Goal: Information Seeking & Learning: Check status

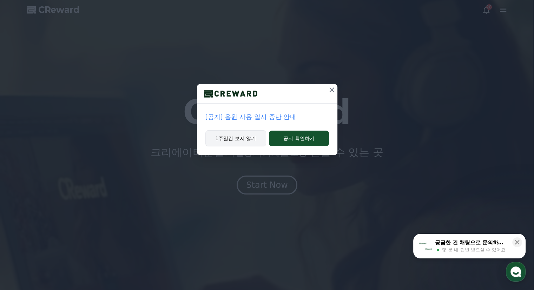
click at [229, 139] on button "1주일간 보지 않기" at bounding box center [235, 138] width 61 height 16
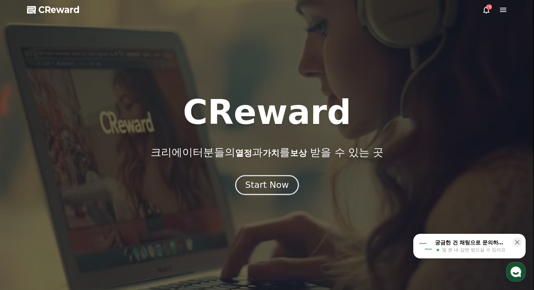
click at [267, 182] on div "Start Now" at bounding box center [267, 185] width 44 height 12
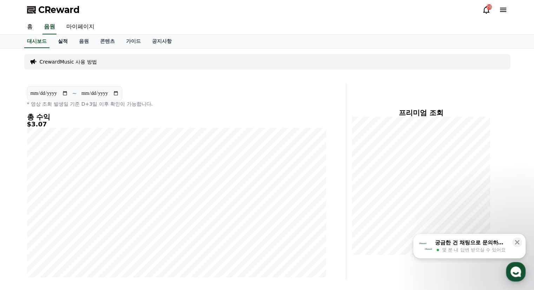
click at [57, 37] on link "실적" at bounding box center [62, 41] width 21 height 13
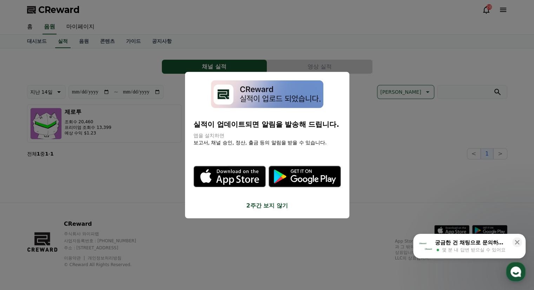
click at [279, 206] on button "2주간 보지 않기" at bounding box center [266, 205] width 147 height 8
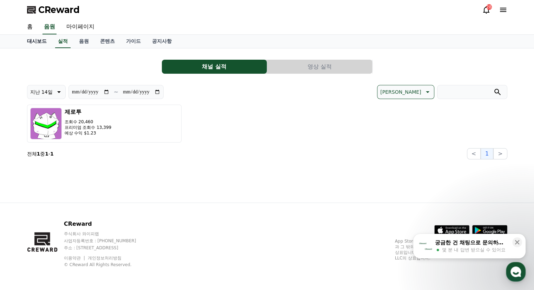
click at [33, 38] on link "대시보드" at bounding box center [36, 41] width 31 height 13
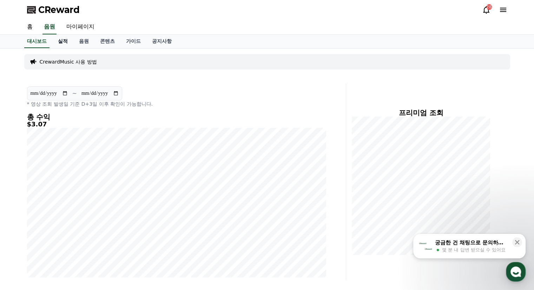
click at [69, 39] on link "실적" at bounding box center [62, 41] width 21 height 13
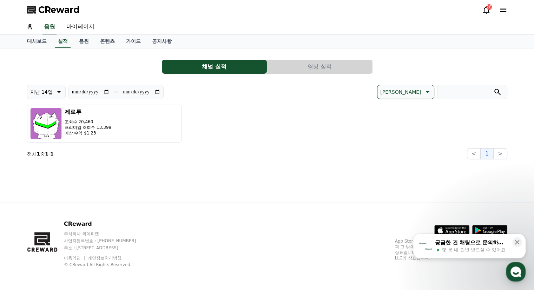
click at [79, 93] on input "**********" at bounding box center [91, 92] width 38 height 8
click at [54, 93] on icon at bounding box center [58, 92] width 8 height 8
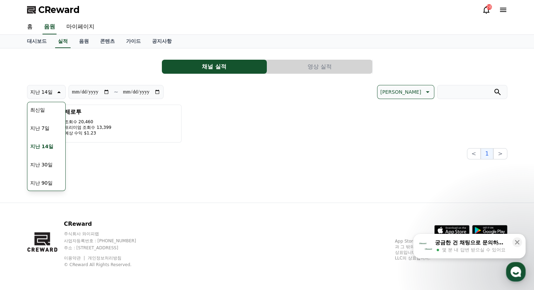
click at [48, 179] on button "지난 90일" at bounding box center [41, 182] width 28 height 15
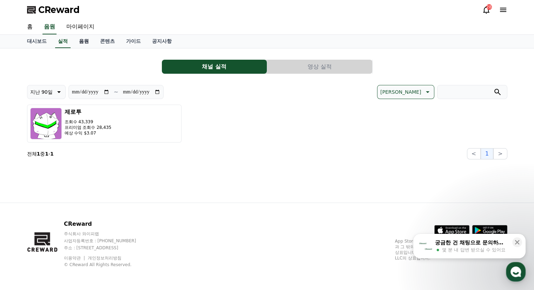
click at [85, 43] on link "음원" at bounding box center [83, 41] width 21 height 13
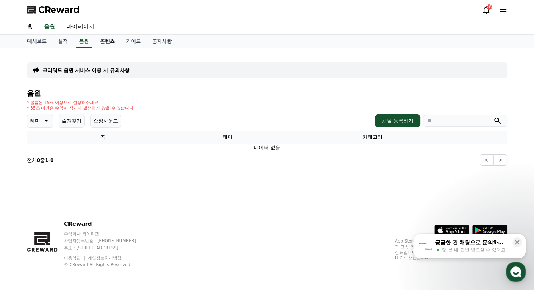
click at [114, 45] on link "콘텐츠" at bounding box center [107, 41] width 26 height 13
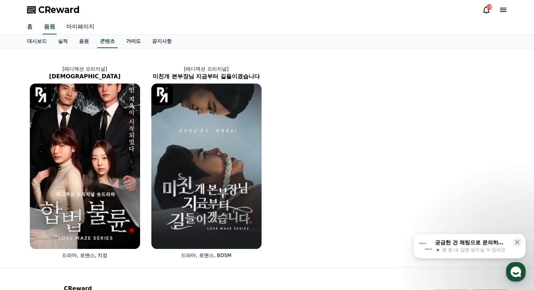
click at [125, 42] on link "가이드" at bounding box center [133, 41] width 26 height 13
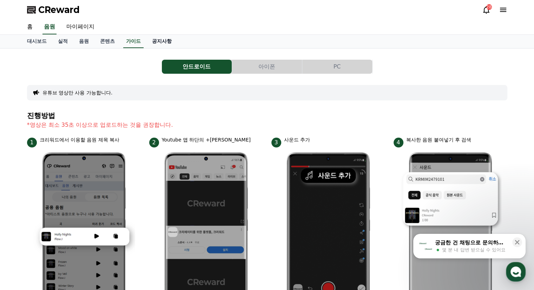
click at [158, 44] on link "공지사항" at bounding box center [161, 41] width 31 height 13
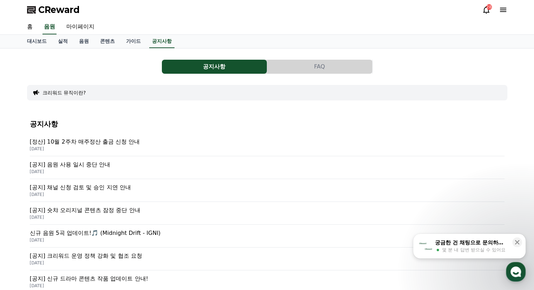
click at [99, 163] on p "[공지] 음원 사용 일시 중단 안내" at bounding box center [267, 164] width 474 height 8
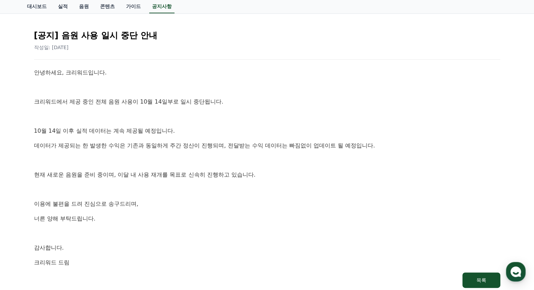
scroll to position [70, 0]
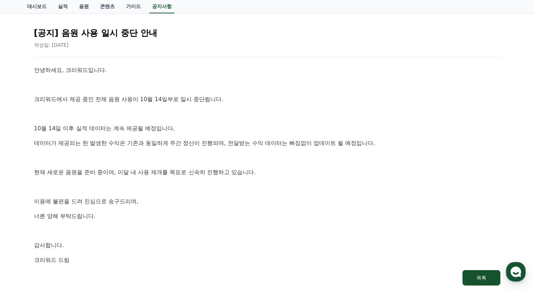
drag, startPoint x: 114, startPoint y: 170, endPoint x: 231, endPoint y: 172, distance: 117.2
click at [231, 172] on p "현재 새로운 음원을 준비 중이며, 이달 내 사용 재개를 목표로 신속히 진행하고 있습니다." at bounding box center [267, 172] width 466 height 9
drag, startPoint x: 245, startPoint y: 172, endPoint x: 79, endPoint y: 169, distance: 166.3
click at [79, 169] on p "현재 새로운 음원을 준비 중이며, 이달 내 사용 재개를 목표로 신속히 진행하고 있습니다." at bounding box center [267, 172] width 466 height 9
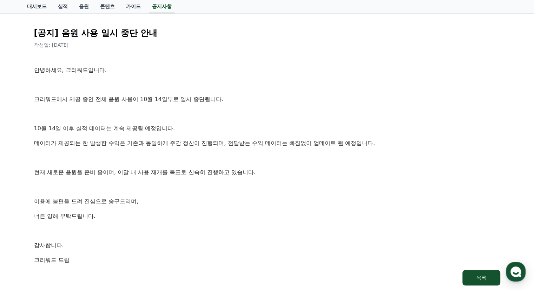
click at [79, 169] on p "현재 새로운 음원을 준비 중이며, 이달 내 사용 재개를 목표로 신속히 진행하고 있습니다." at bounding box center [267, 172] width 466 height 9
drag, startPoint x: 75, startPoint y: 171, endPoint x: 129, endPoint y: 212, distance: 68.8
click at [129, 212] on div "안녕하세요, 크리워드입니다. 크리워드에서 제공 중인 전체 음원 사용이 10월 14일부로 일시 중단됩니다. [DATE] 이후 실적 데이터는 계속…" at bounding box center [267, 165] width 466 height 199
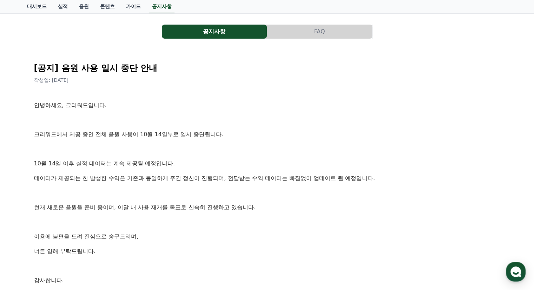
click at [141, 186] on div "안녕하세요, 크리워드입니다. 크리워드에서 제공 중인 전체 음원 사용이 10월 14일부로 일시 중단됩니다. [DATE] 이후 실적 데이터는 계속…" at bounding box center [267, 200] width 466 height 199
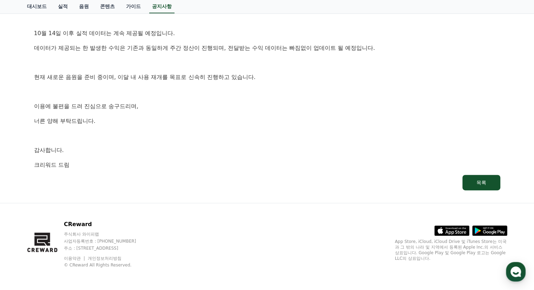
scroll to position [0, 0]
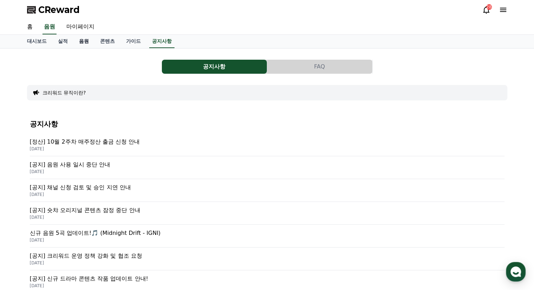
click at [86, 37] on link "음원" at bounding box center [83, 41] width 21 height 13
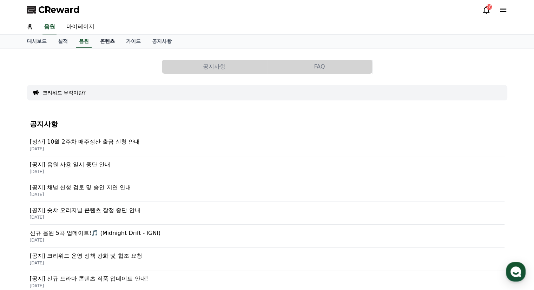
click at [106, 41] on link "콘텐츠" at bounding box center [107, 41] width 26 height 13
click at [88, 42] on link "음원" at bounding box center [83, 41] width 21 height 13
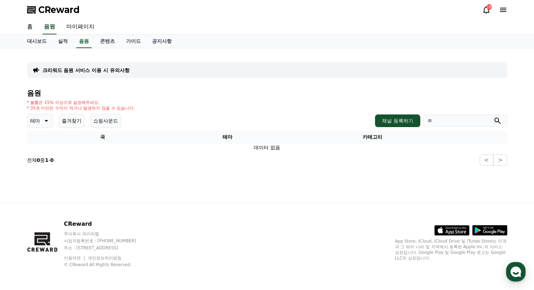
click at [48, 119] on icon at bounding box center [45, 120] width 8 height 8
click at [37, 140] on button "전체" at bounding box center [35, 139] width 15 height 15
click at [110, 34] on div "홈 음원 마이페이지" at bounding box center [266, 27] width 491 height 15
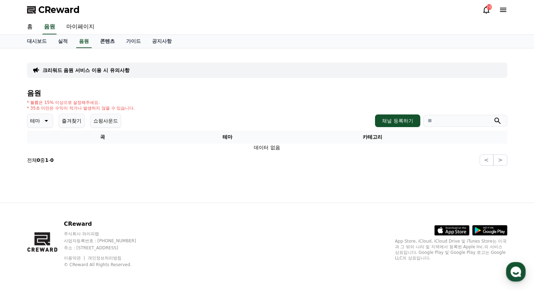
click at [109, 37] on link "콘텐츠" at bounding box center [107, 41] width 26 height 13
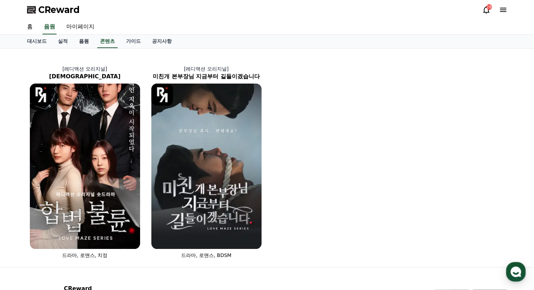
click at [83, 37] on link "음원" at bounding box center [83, 41] width 21 height 13
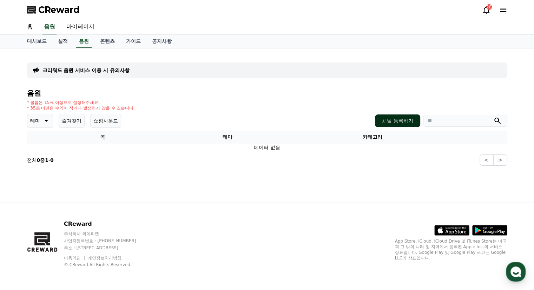
click at [387, 121] on button "채널 등록하기" at bounding box center [397, 120] width 45 height 13
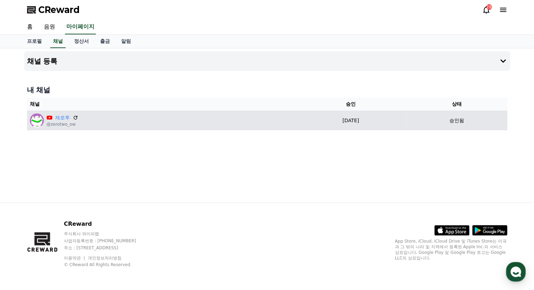
click at [385, 121] on p "[DATE]" at bounding box center [350, 120] width 105 height 7
click at [346, 118] on p "[DATE]" at bounding box center [350, 120] width 105 height 7
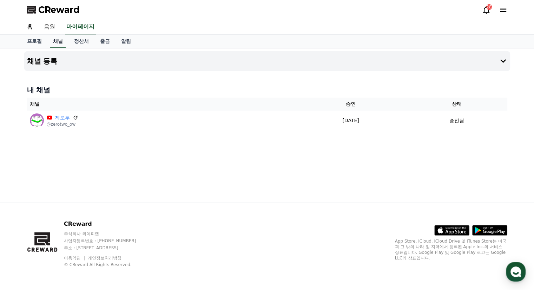
click at [59, 44] on link "채널" at bounding box center [57, 41] width 15 height 13
click at [53, 24] on link "음원" at bounding box center [49, 27] width 22 height 15
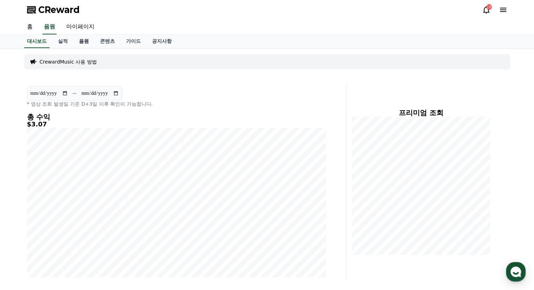
click at [78, 38] on link "음원" at bounding box center [83, 41] width 21 height 13
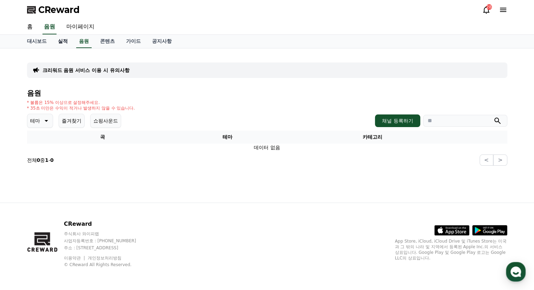
click at [68, 41] on link "실적" at bounding box center [62, 41] width 21 height 13
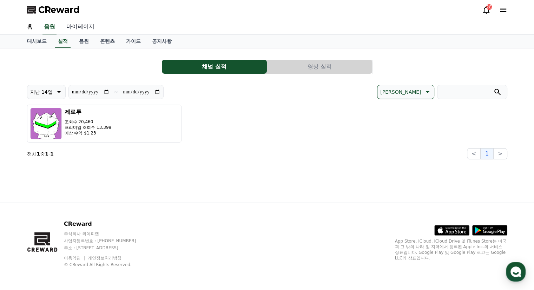
click at [90, 30] on link "마이페이지" at bounding box center [80, 27] width 39 height 15
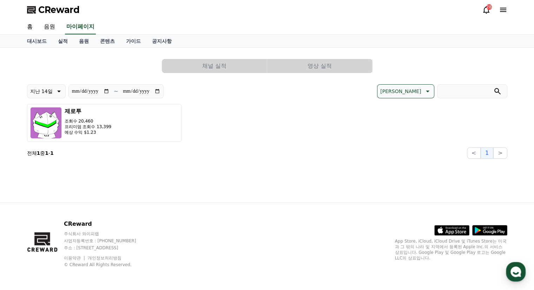
select select "**********"
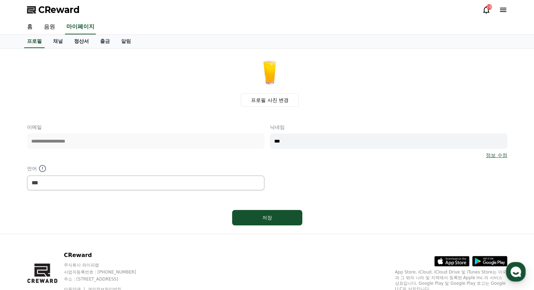
click at [85, 40] on link "정산서" at bounding box center [81, 41] width 26 height 13
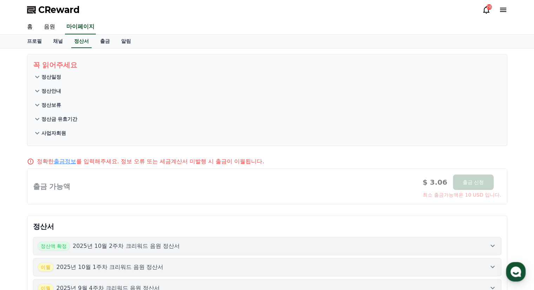
click at [41, 74] on icon at bounding box center [37, 77] width 8 height 8
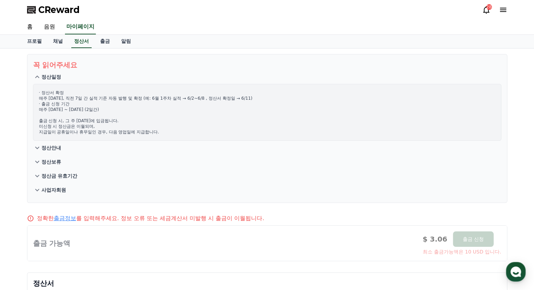
click at [37, 73] on icon at bounding box center [37, 77] width 8 height 8
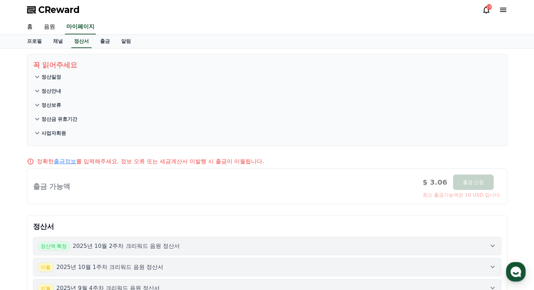
click at [34, 90] on icon at bounding box center [37, 91] width 8 height 8
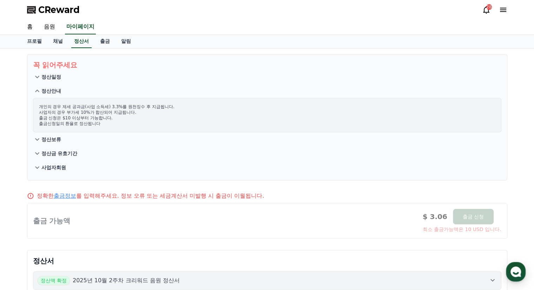
click at [38, 155] on icon at bounding box center [37, 153] width 8 height 8
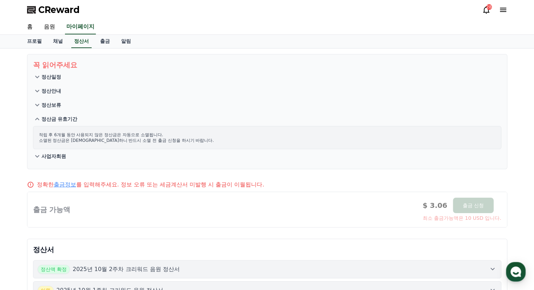
click at [37, 119] on icon at bounding box center [37, 119] width 8 height 8
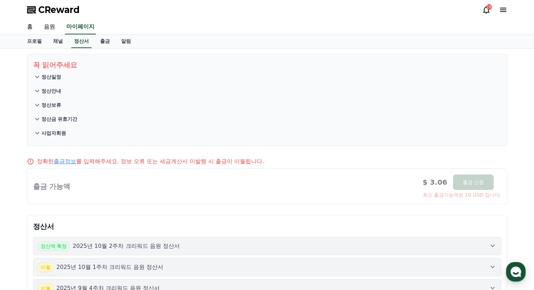
click at [40, 90] on icon at bounding box center [37, 91] width 8 height 8
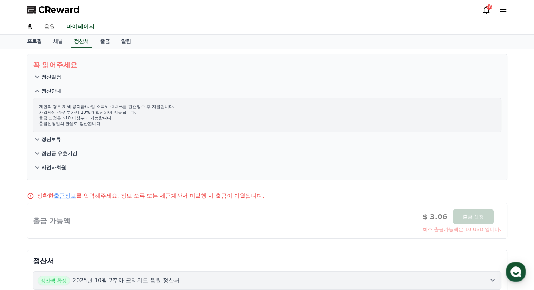
click at [40, 90] on icon at bounding box center [37, 91] width 8 height 8
